Goal: Check status: Check status

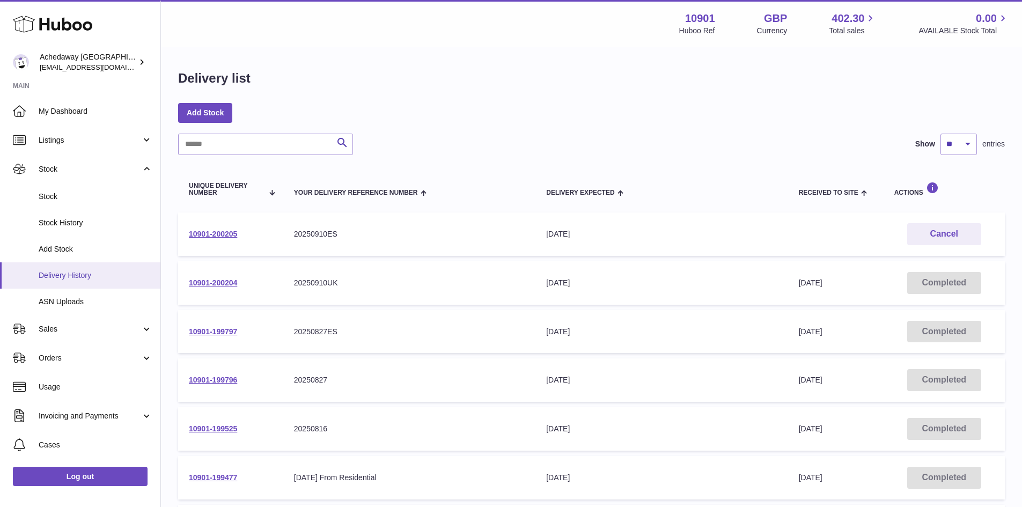
click at [81, 269] on link "Delivery History" at bounding box center [80, 275] width 160 height 26
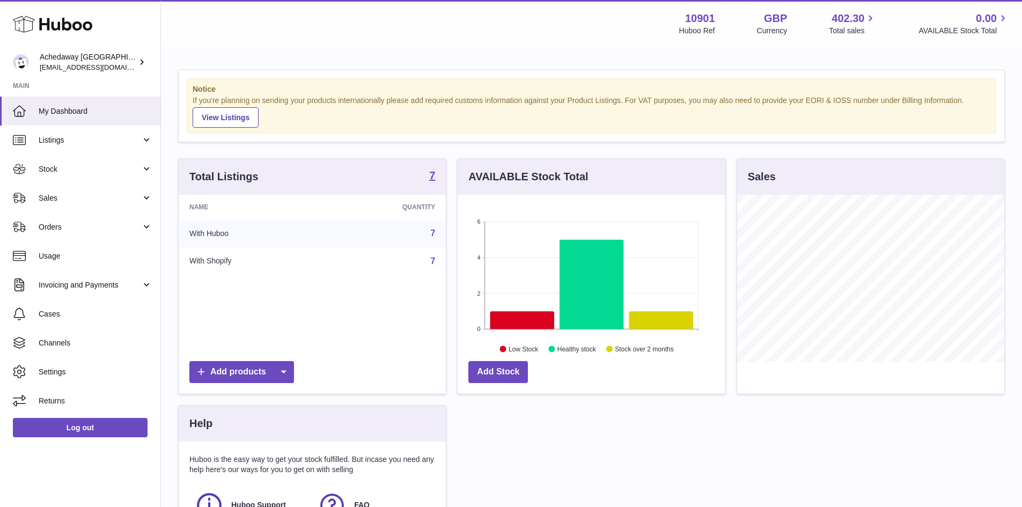
scroll to position [167, 268]
click at [83, 190] on link "Sales" at bounding box center [80, 197] width 160 height 29
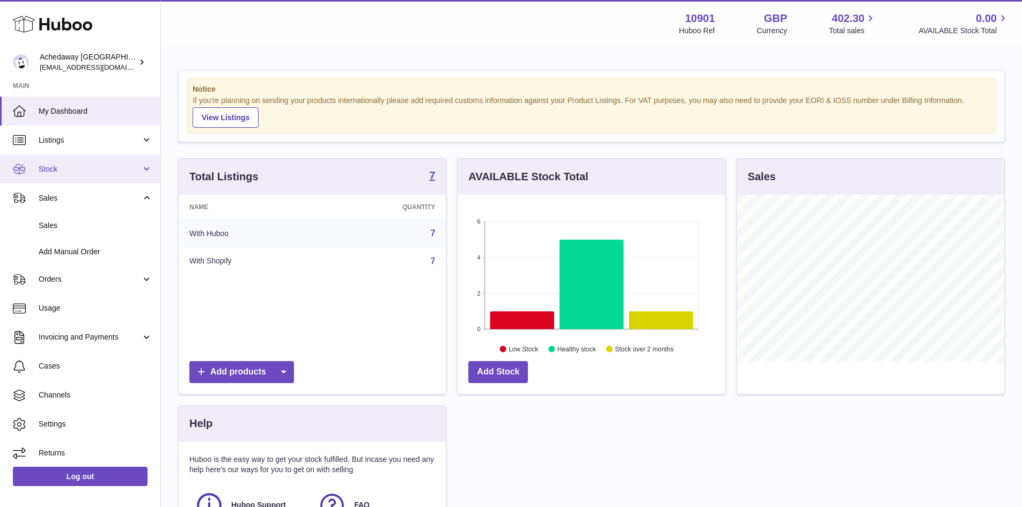
click at [69, 172] on span "Stock" at bounding box center [90, 169] width 102 height 10
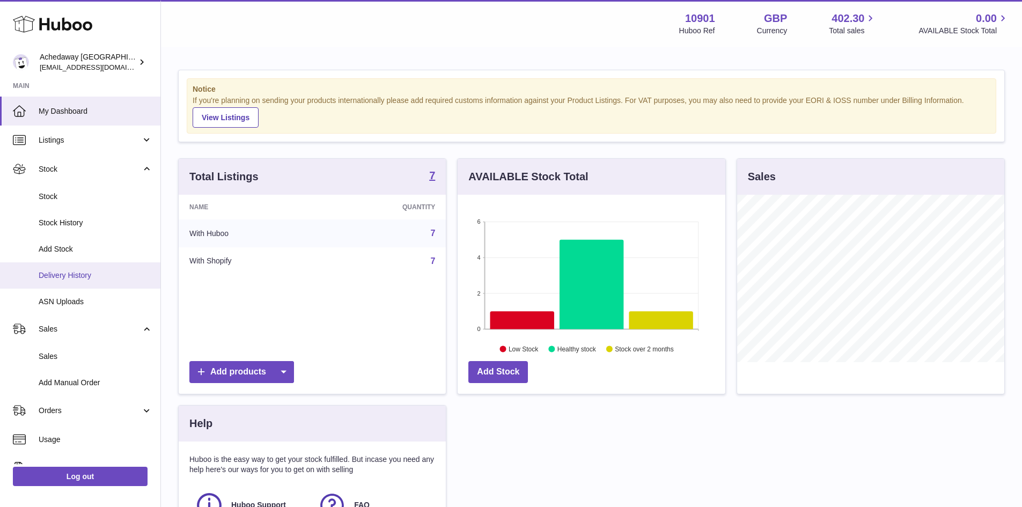
click at [85, 272] on span "Delivery History" at bounding box center [96, 275] width 114 height 10
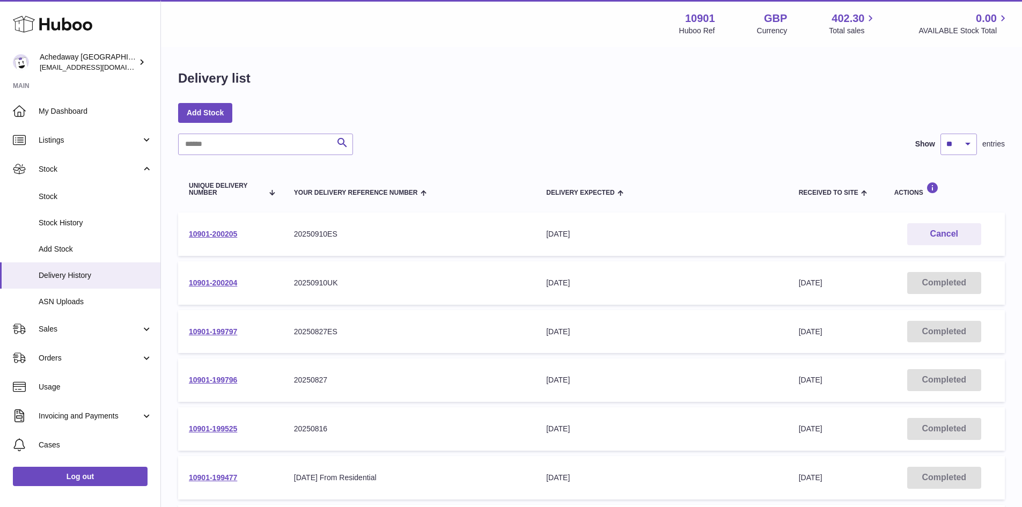
click at [216, 228] on td "10901-200205" at bounding box center [230, 233] width 105 height 43
click at [220, 234] on link "10901-200205" at bounding box center [213, 234] width 48 height 9
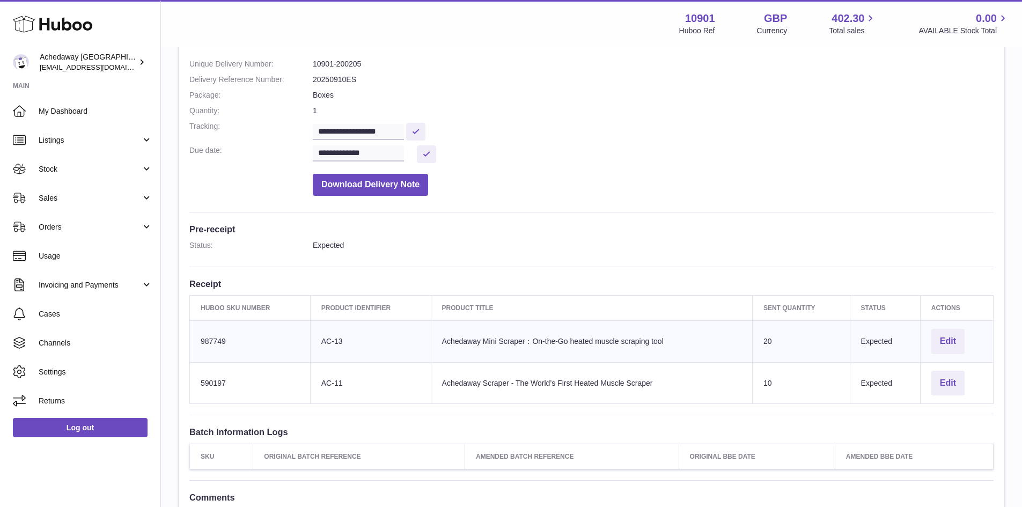
scroll to position [214, 0]
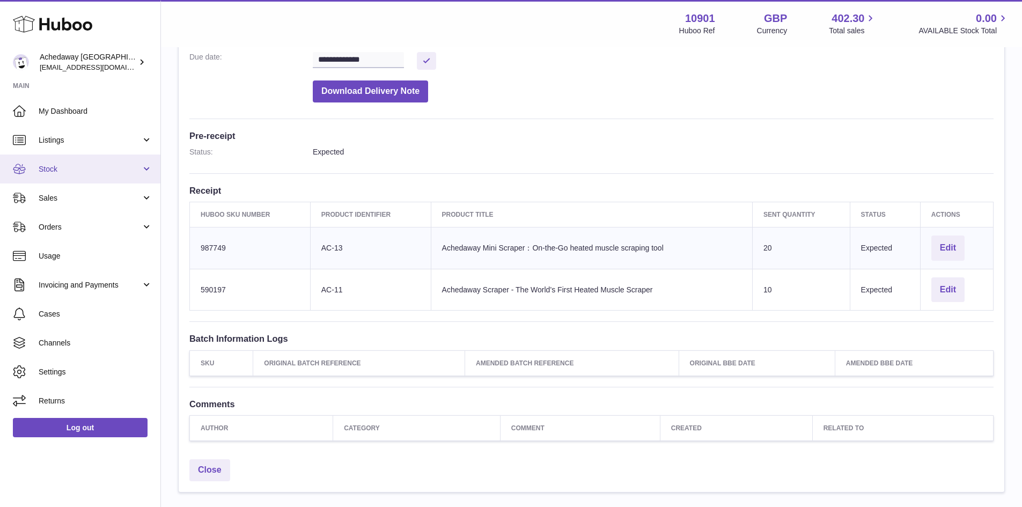
click at [109, 174] on link "Stock" at bounding box center [80, 168] width 160 height 29
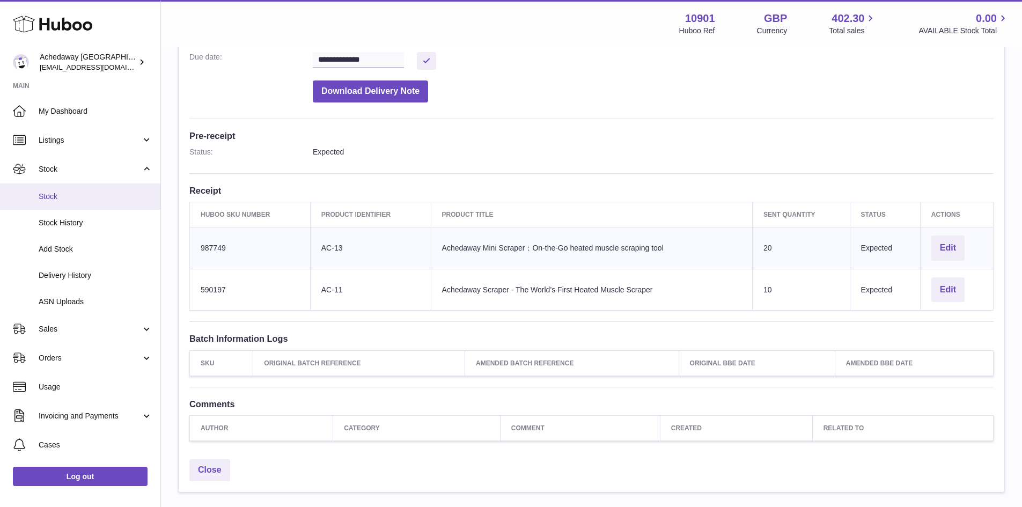
click at [107, 199] on span "Stock" at bounding box center [96, 196] width 114 height 10
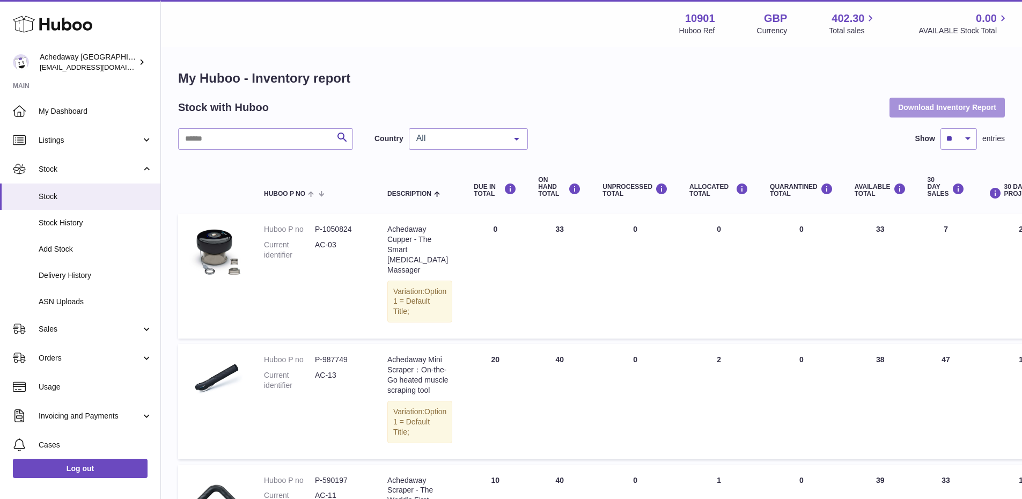
click at [893, 107] on button "Download Inventory Report" at bounding box center [946, 107] width 115 height 19
click at [82, 276] on span "Delivery History" at bounding box center [96, 275] width 114 height 10
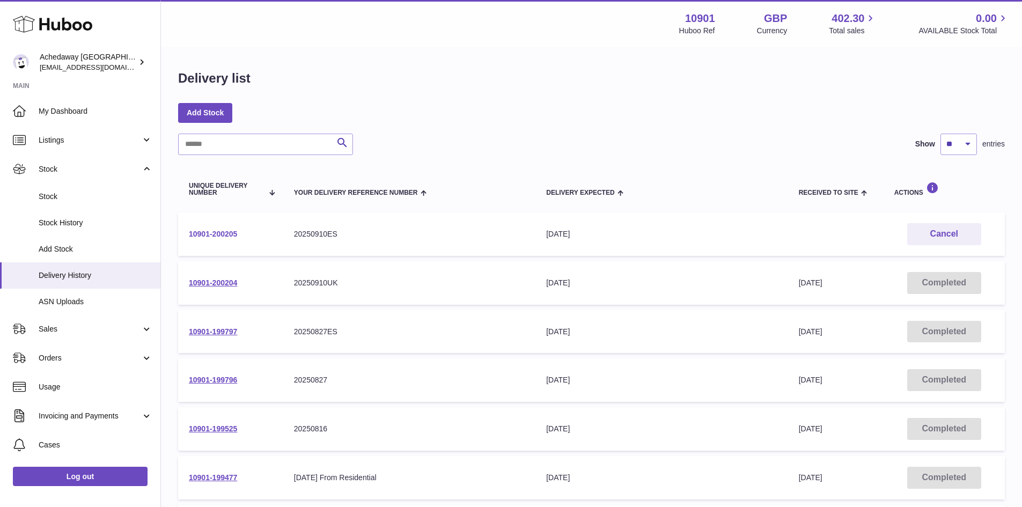
click at [205, 232] on link "10901-200205" at bounding box center [213, 234] width 48 height 9
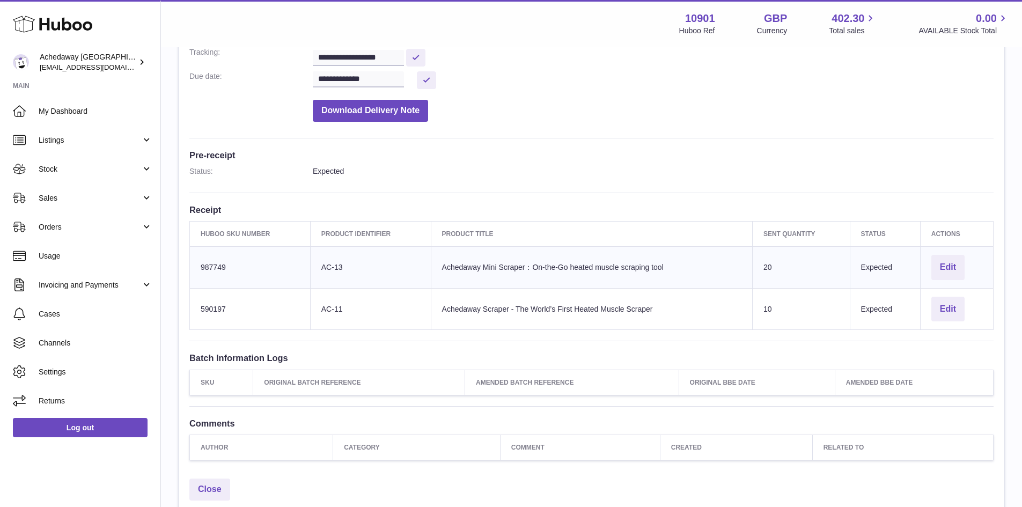
scroll to position [214, 0]
